Goal: Information Seeking & Learning: Learn about a topic

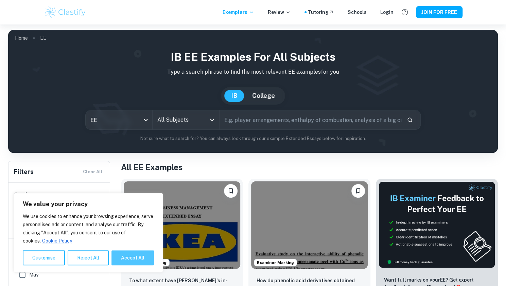
click at [128, 261] on button "Accept All" at bounding box center [133, 258] width 43 height 15
checkbox input "true"
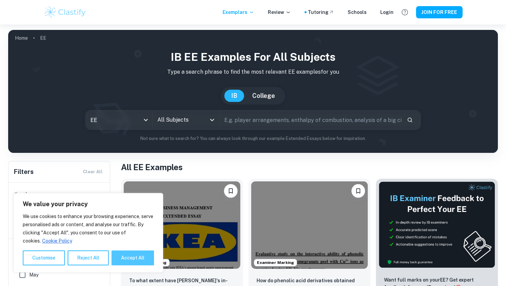
checkbox input "true"
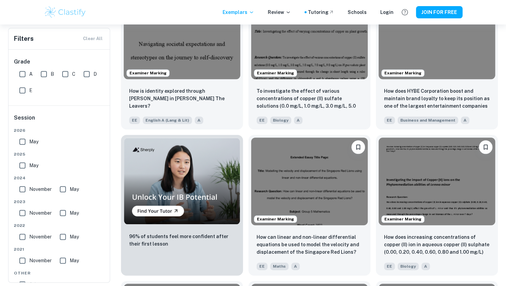
scroll to position [336, 0]
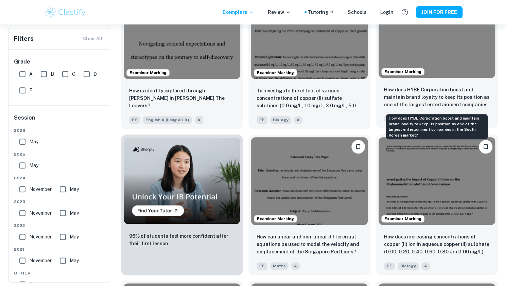
click at [425, 98] on p "How does HYBE Corporation boost and maintain brand loyalty to keep its position…" at bounding box center [437, 97] width 106 height 23
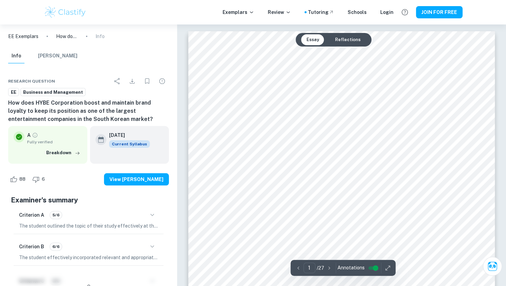
click at [348, 37] on button "Reflections" at bounding box center [348, 39] width 36 height 11
click at [306, 39] on button "Essay" at bounding box center [312, 39] width 23 height 11
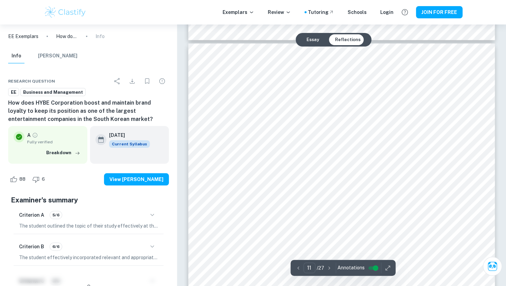
scroll to position [4577, 0]
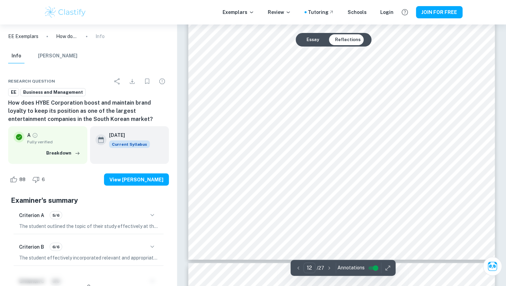
type input "13"
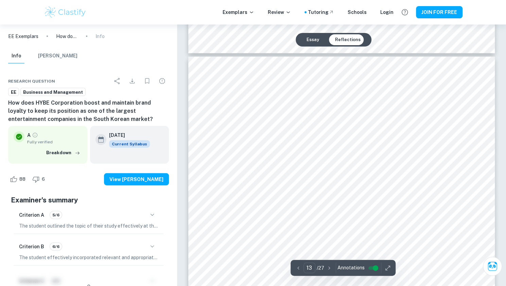
scroll to position [5374, 0]
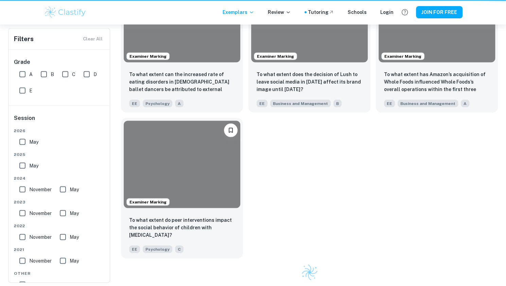
scroll to position [336, 0]
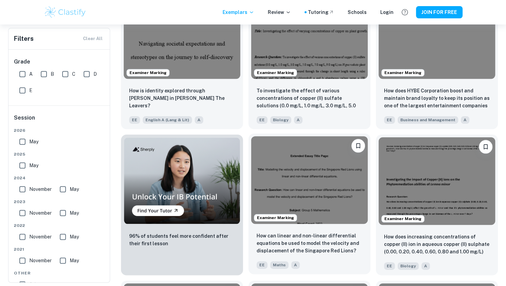
click at [324, 213] on img at bounding box center [309, 179] width 117 height 87
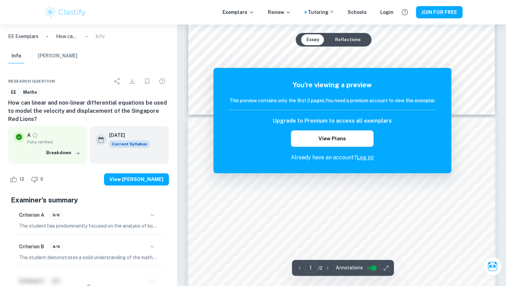
scroll to position [310, 0]
click at [327, 83] on h5 "You're viewing a preview" at bounding box center [333, 85] width 206 height 10
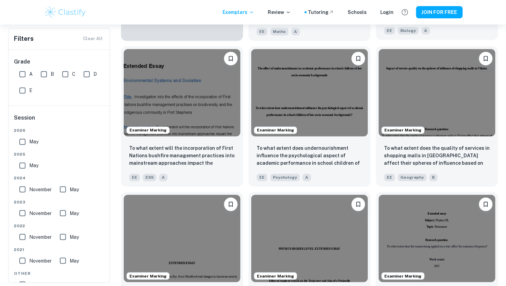
scroll to position [571, 0]
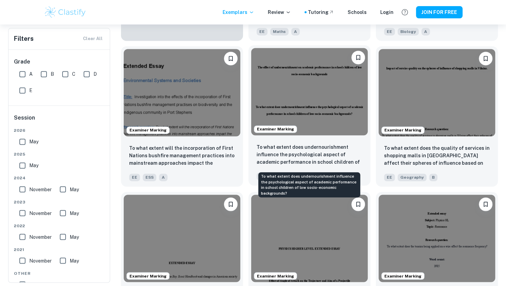
click at [319, 151] on p "To what extent does undernourishment influence the psychological aspect of acad…" at bounding box center [310, 154] width 106 height 23
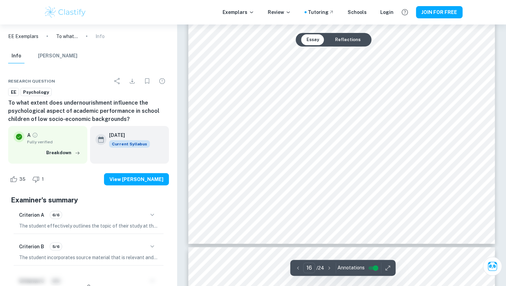
scroll to position [6923, 0]
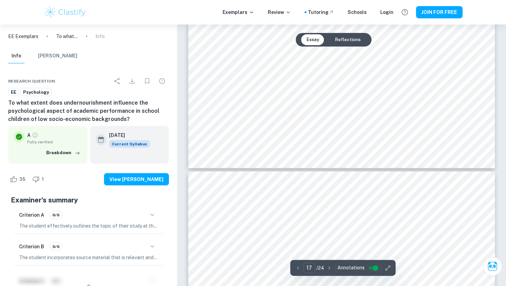
type input "16"
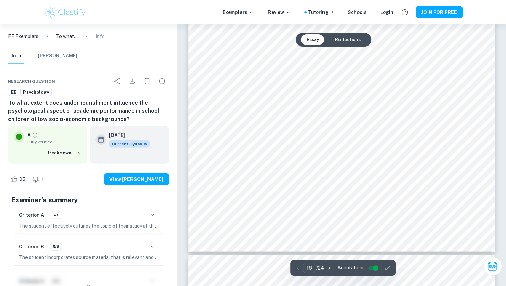
scroll to position [6969, 0]
